Goal: Find specific page/section: Find specific page/section

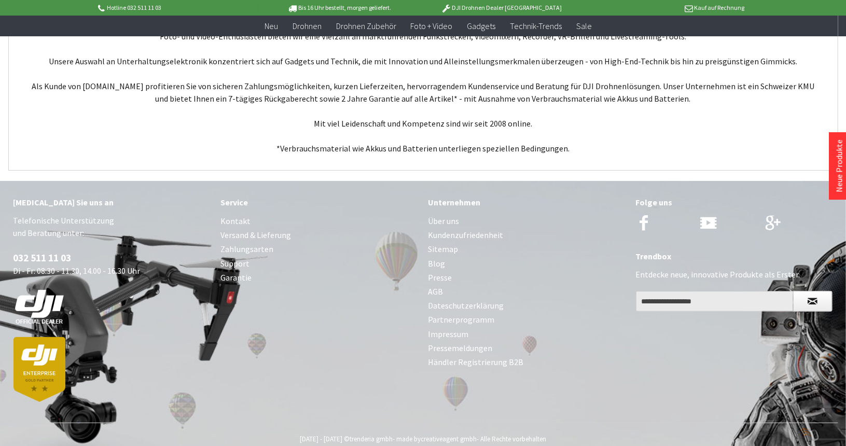
scroll to position [4032, 0]
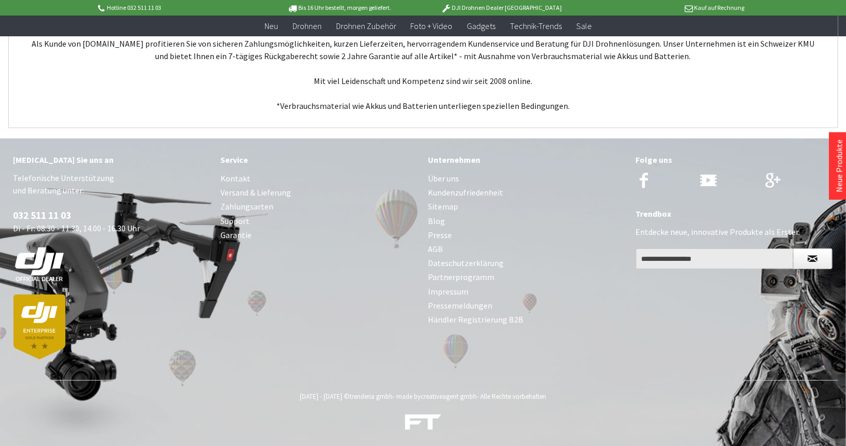
click at [460, 305] on link "Pressemeldungen" at bounding box center [527, 306] width 197 height 14
